Goal: Information Seeking & Learning: Learn about a topic

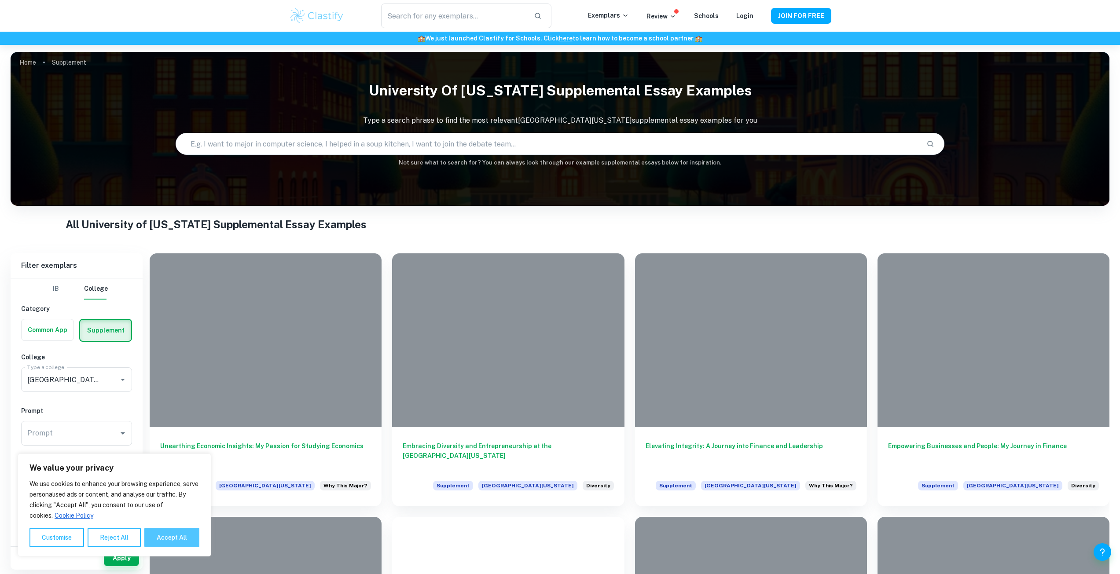
click at [177, 542] on button "Accept All" at bounding box center [171, 537] width 55 height 19
checkbox input "true"
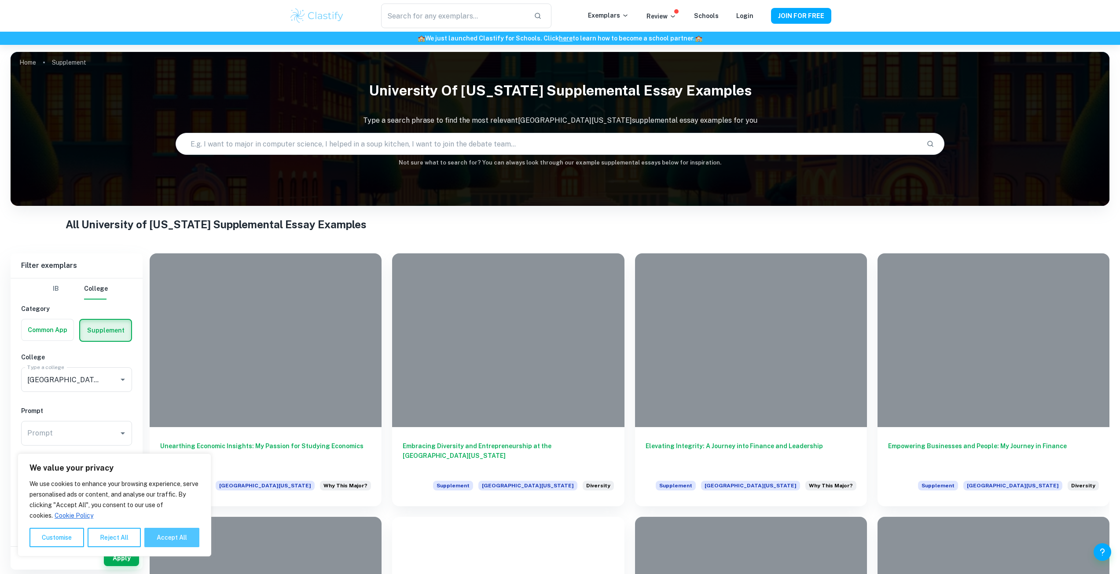
checkbox input "true"
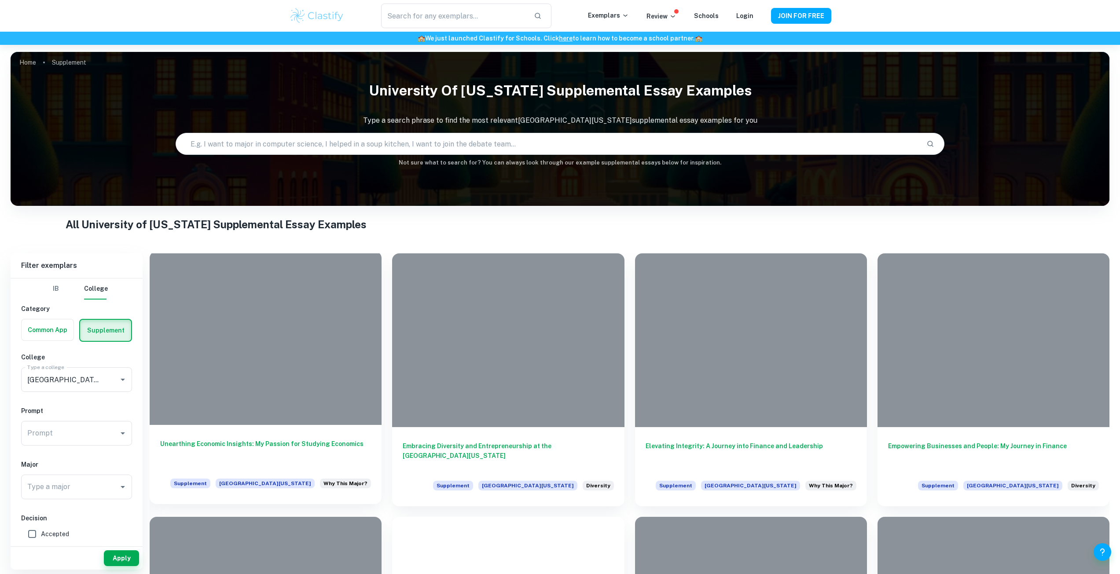
click at [278, 388] on div at bounding box center [266, 338] width 232 height 174
